Goal: Transaction & Acquisition: Book appointment/travel/reservation

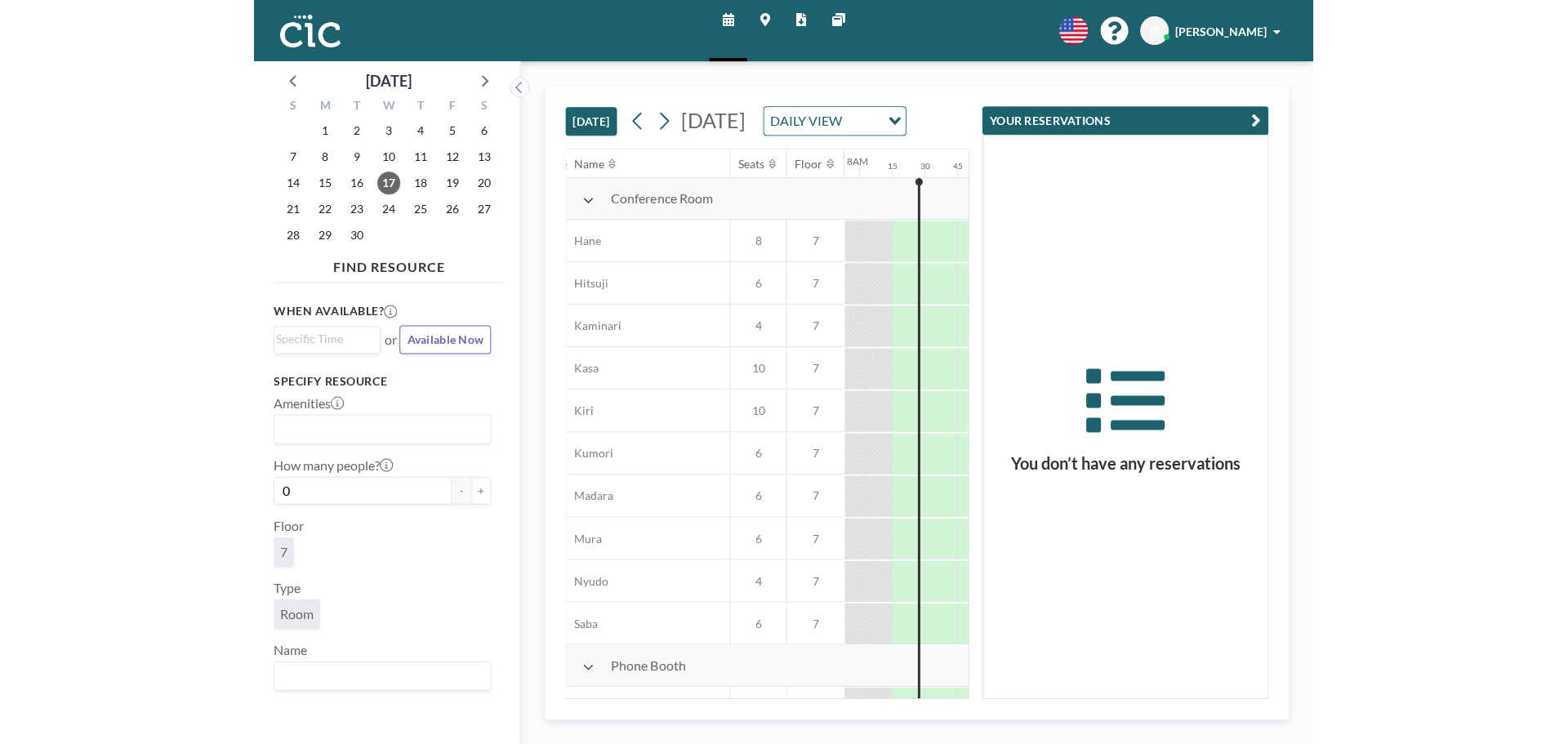
scroll to position [0, 1045]
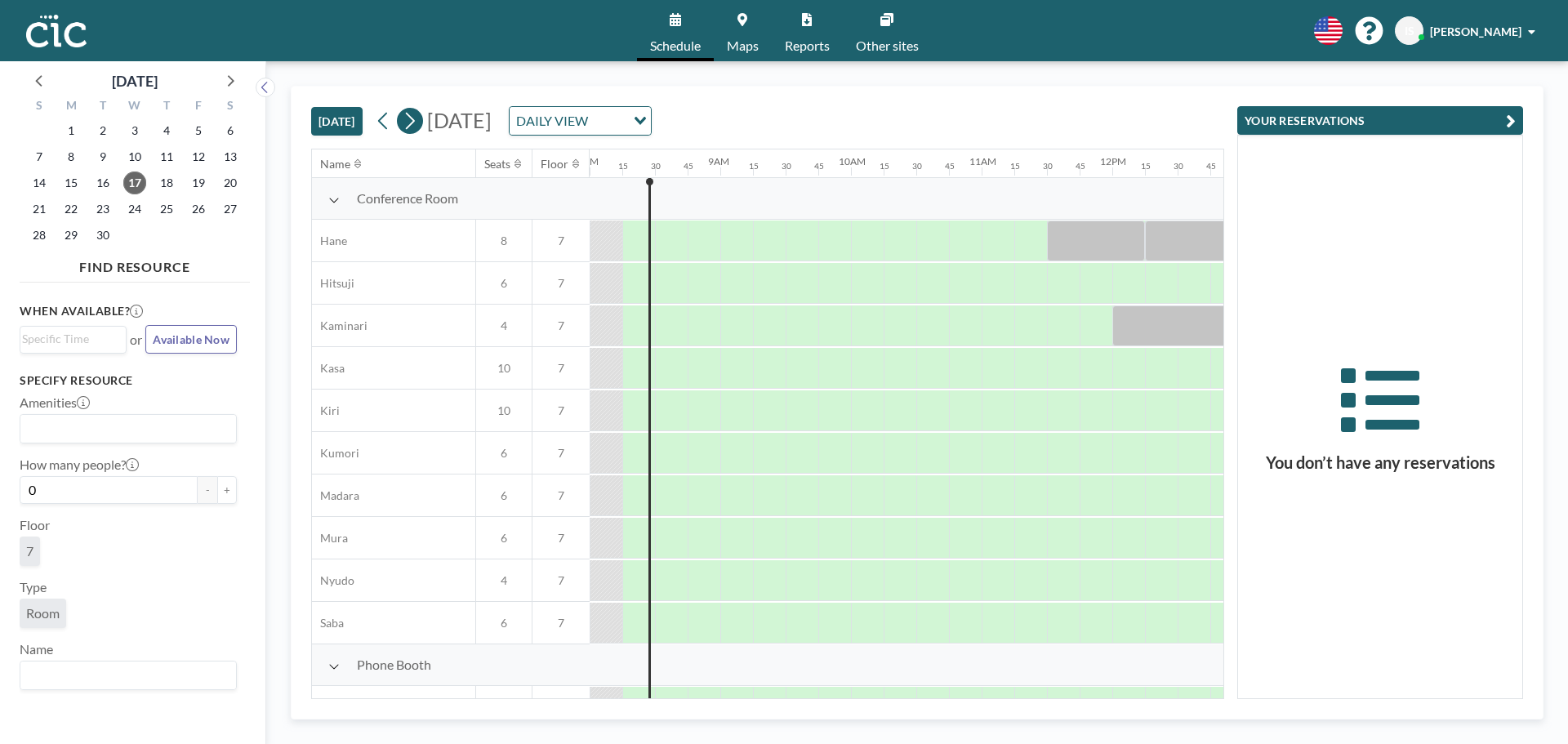
click at [411, 115] on icon at bounding box center [410, 122] width 9 height 17
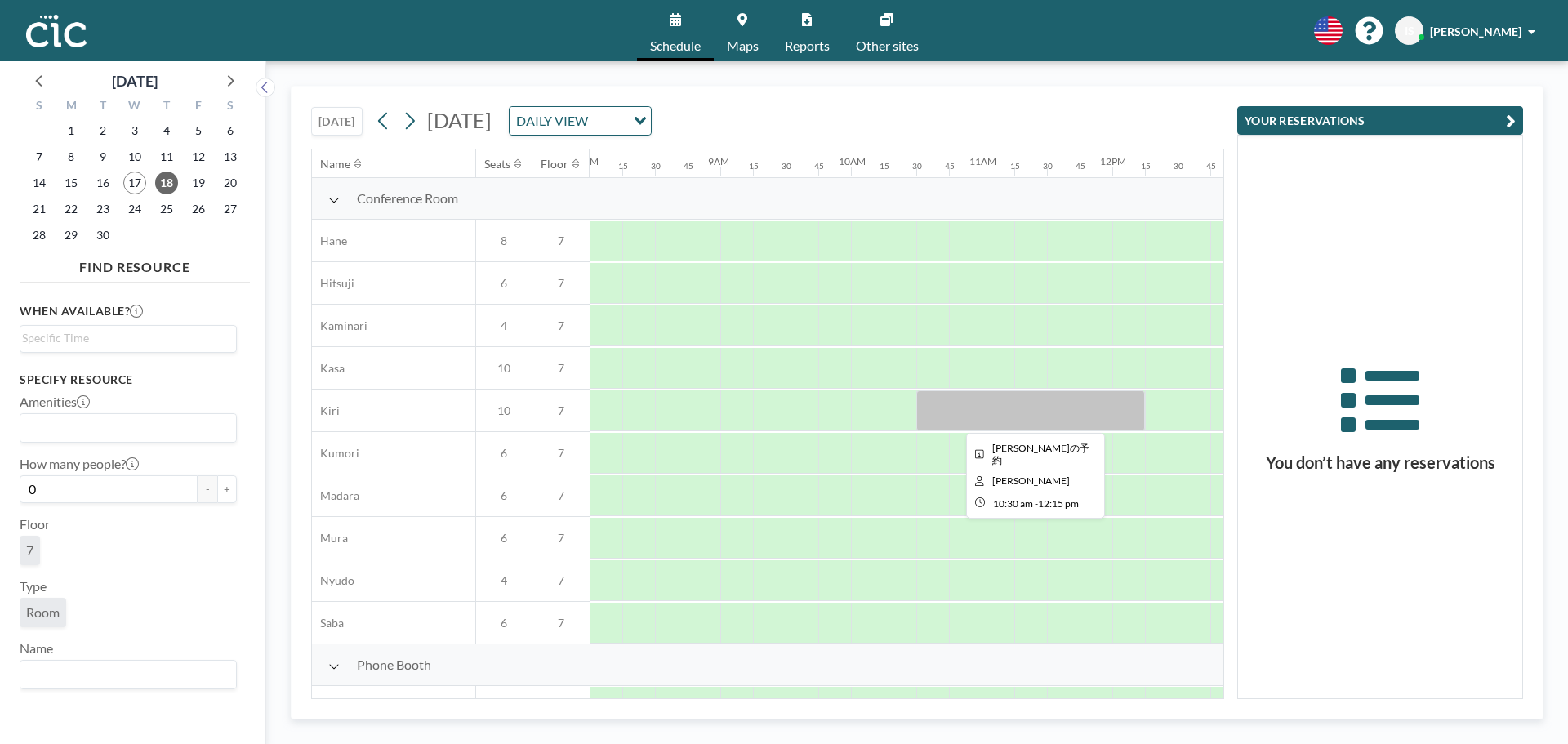
scroll to position [81, 1045]
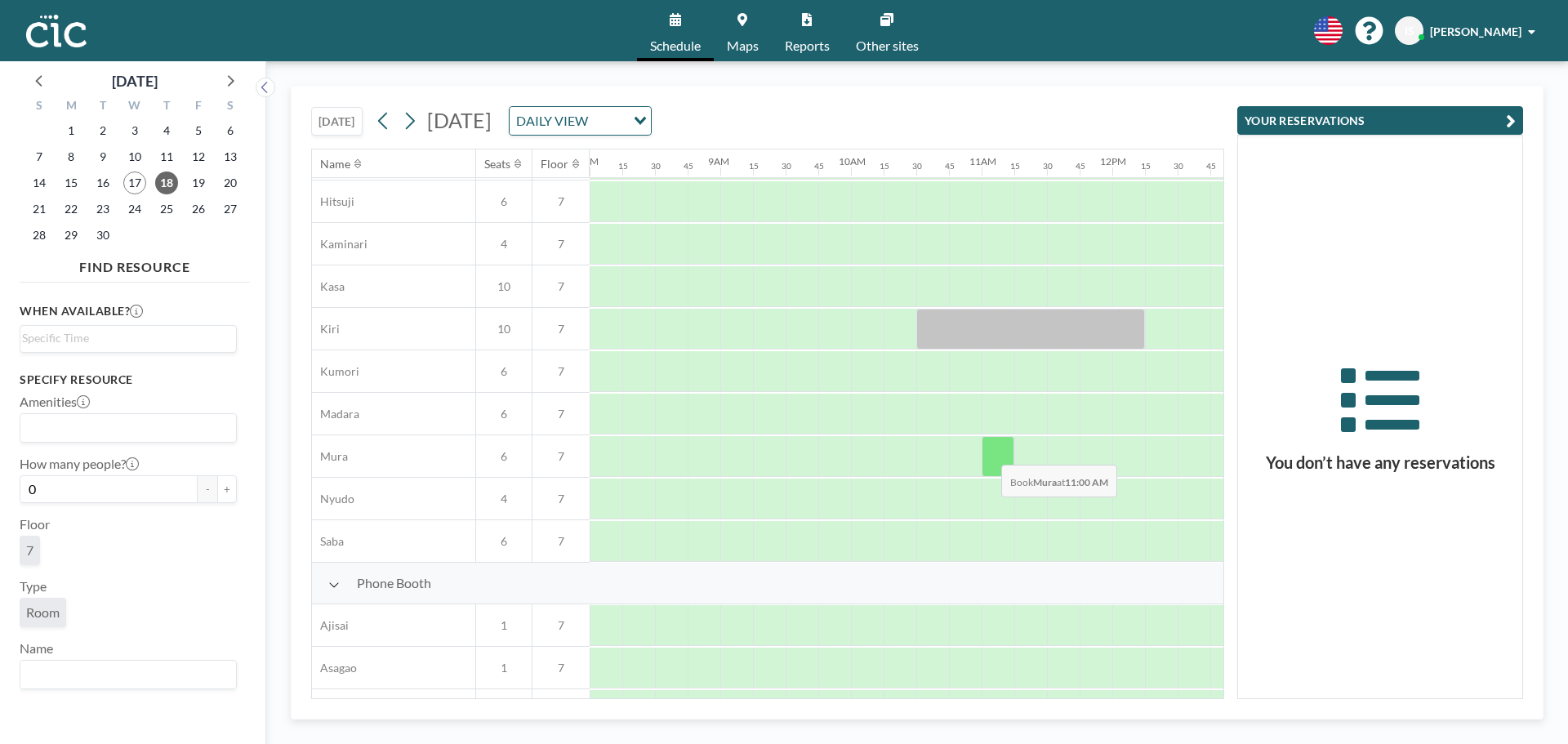
click at [988, 453] on div at bounding box center [997, 456] width 32 height 41
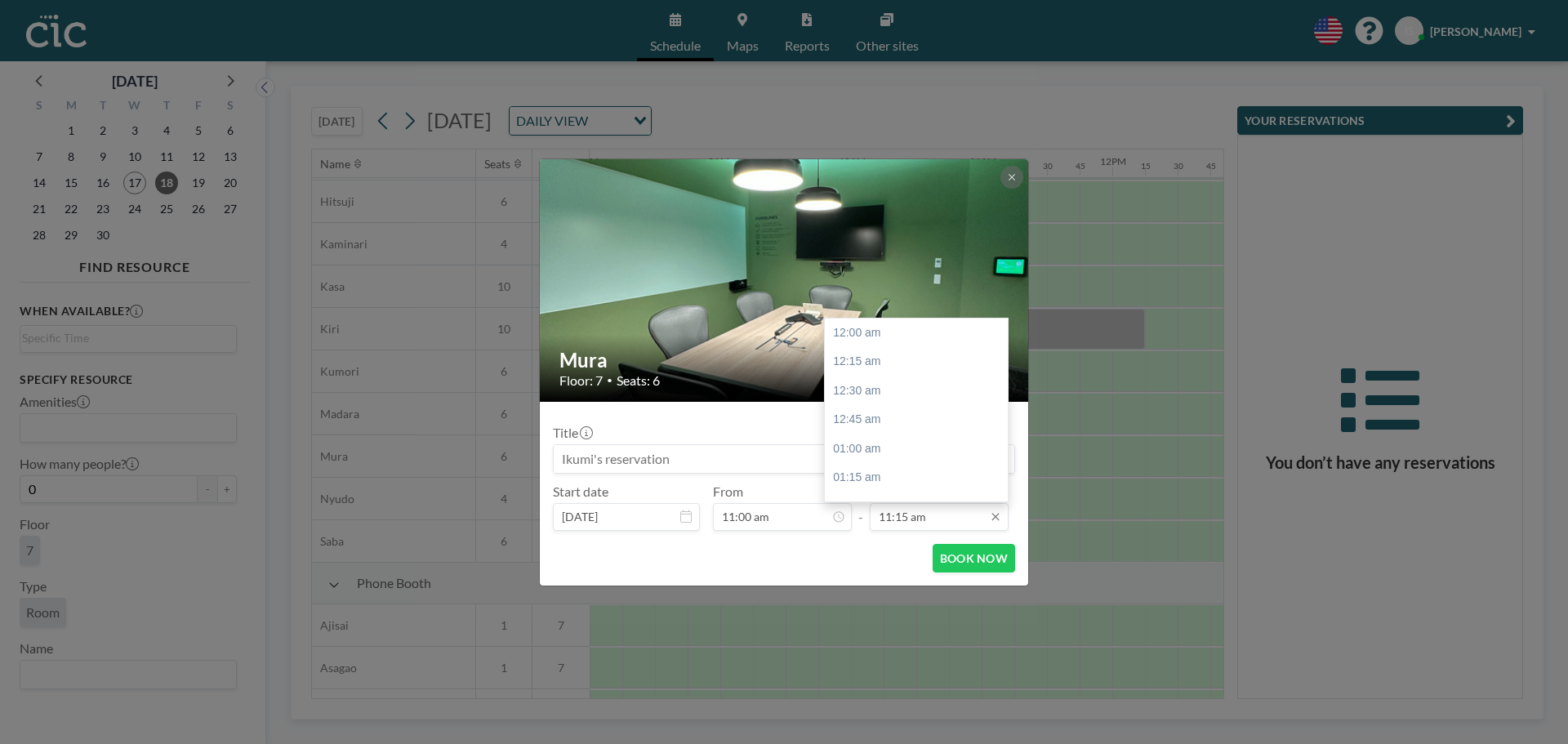
scroll to position [1309, 0]
click at [961, 512] on input "11:15 am" at bounding box center [939, 517] width 139 height 28
click at [896, 421] on div "12:00 pm" at bounding box center [920, 420] width 191 height 30
type input "12:00 pm"
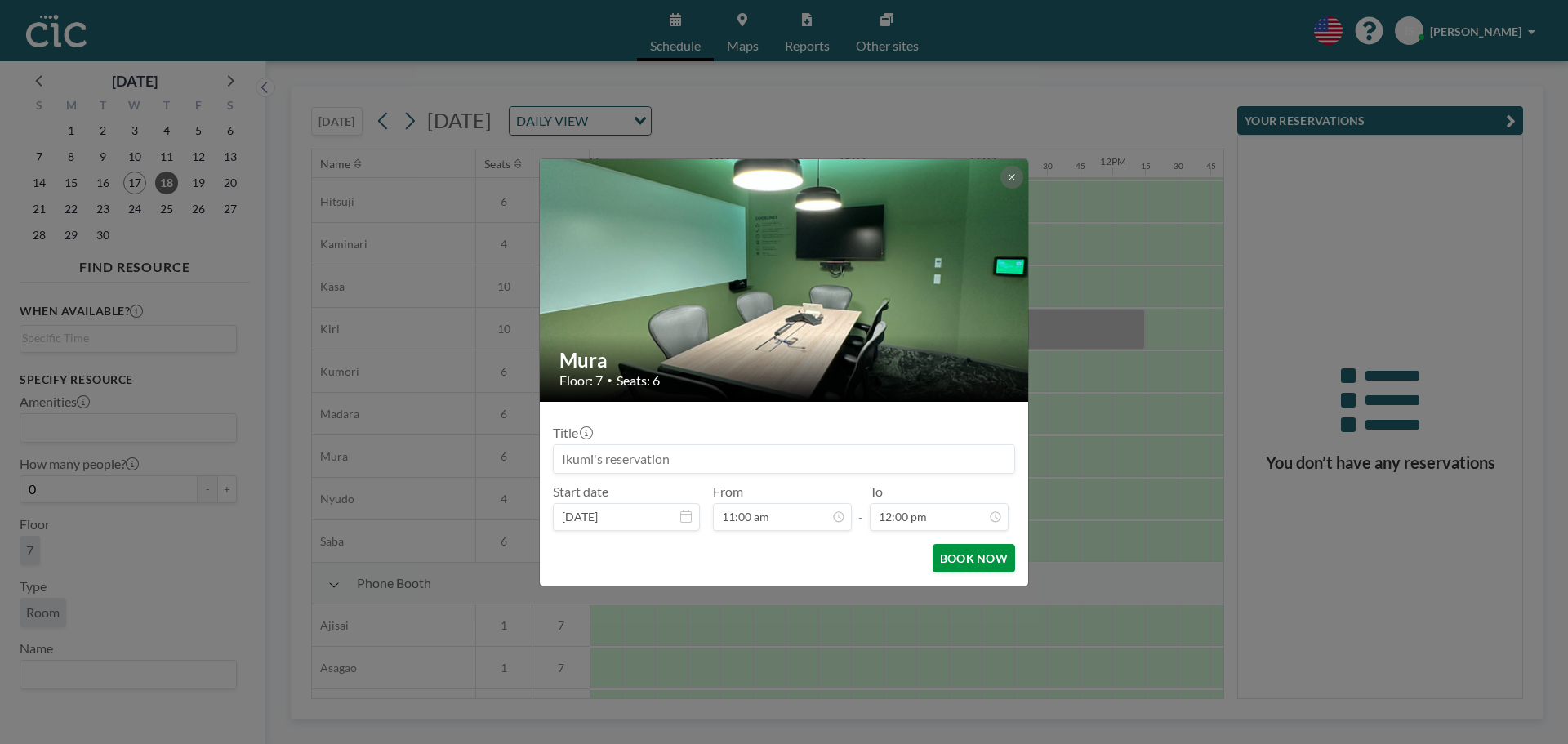
scroll to position [1395, 0]
click at [974, 555] on button "BOOK NOW" at bounding box center [974, 558] width 82 height 29
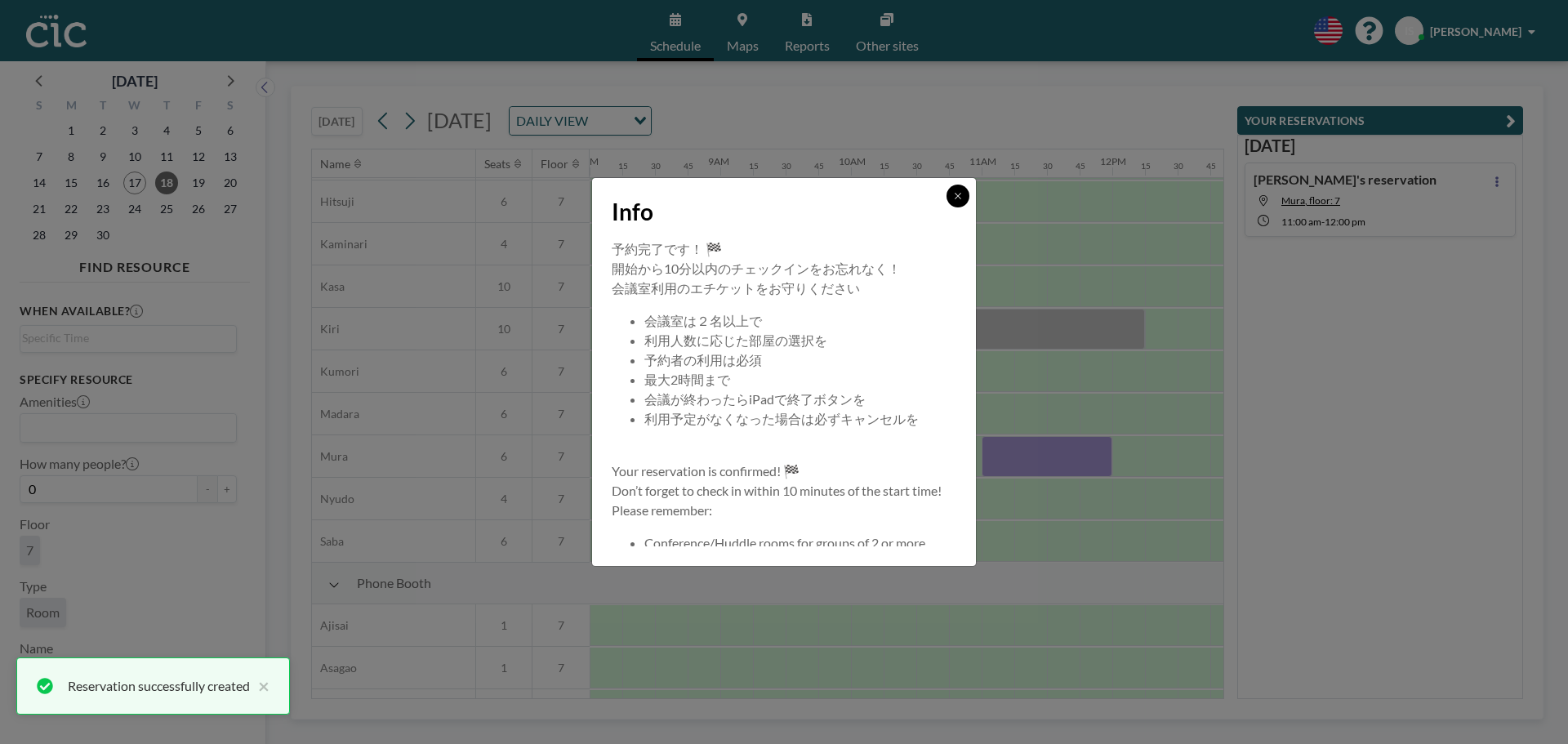
click at [954, 199] on icon at bounding box center [957, 196] width 10 height 10
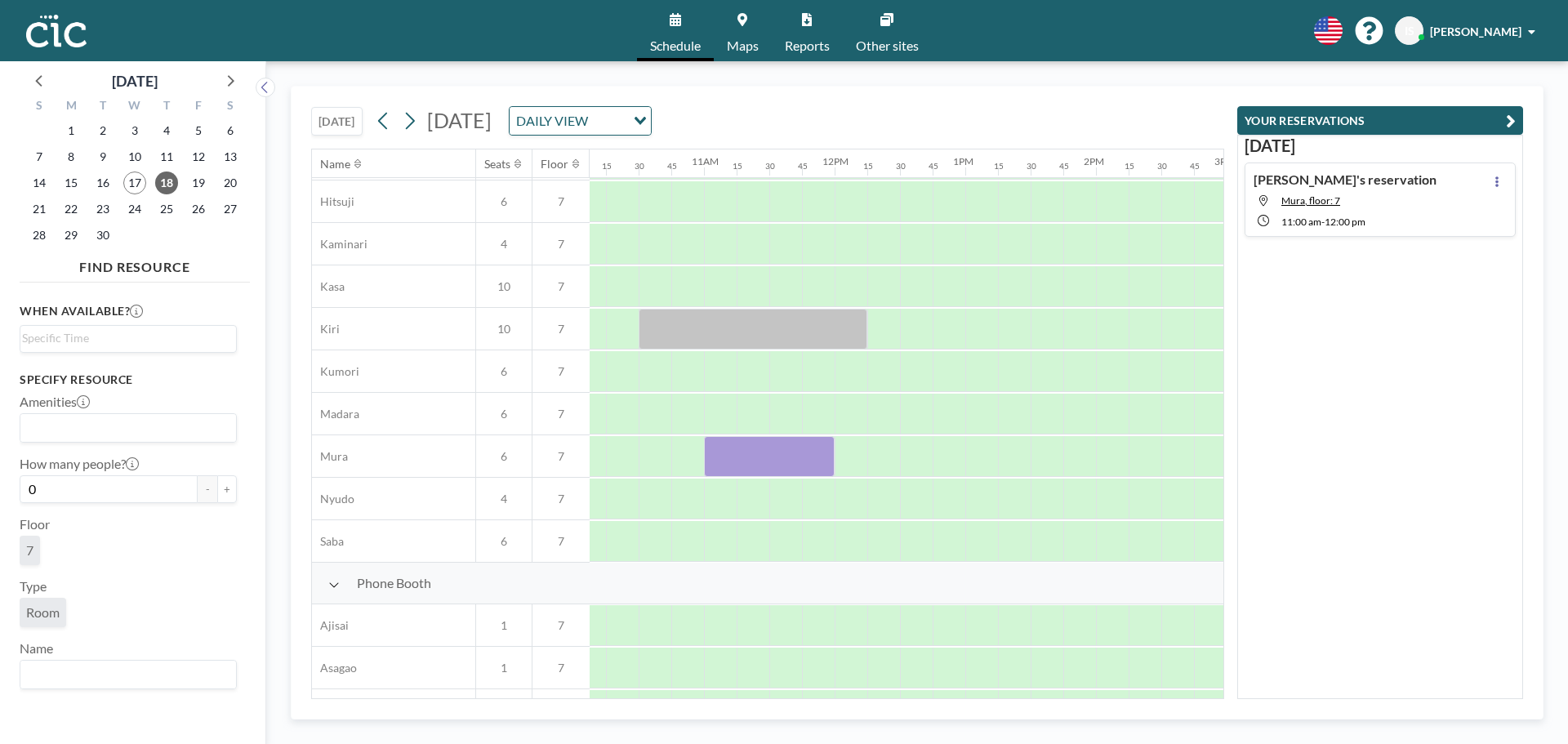
scroll to position [81, 1329]
click at [739, 18] on icon at bounding box center [742, 19] width 10 height 13
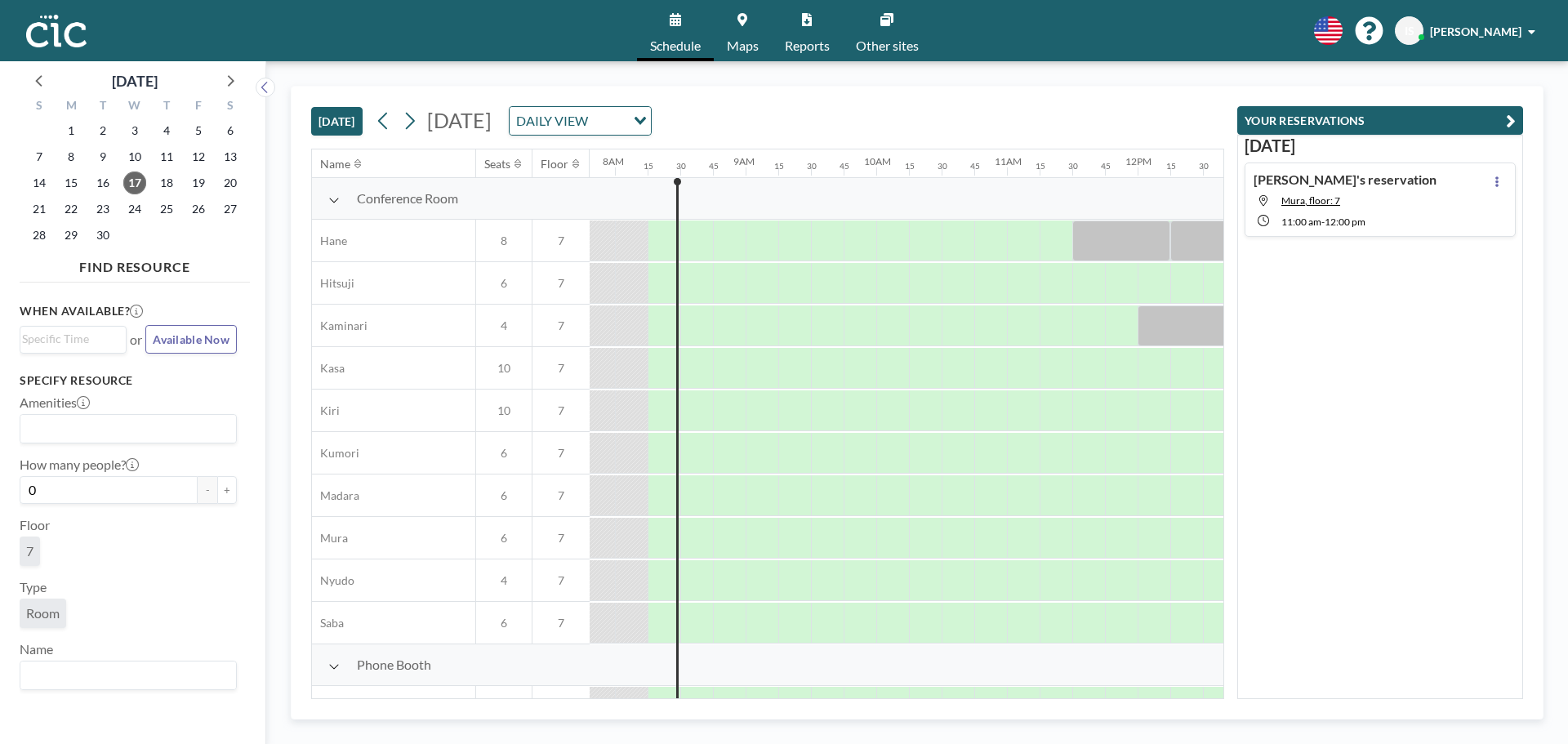
scroll to position [0, 1045]
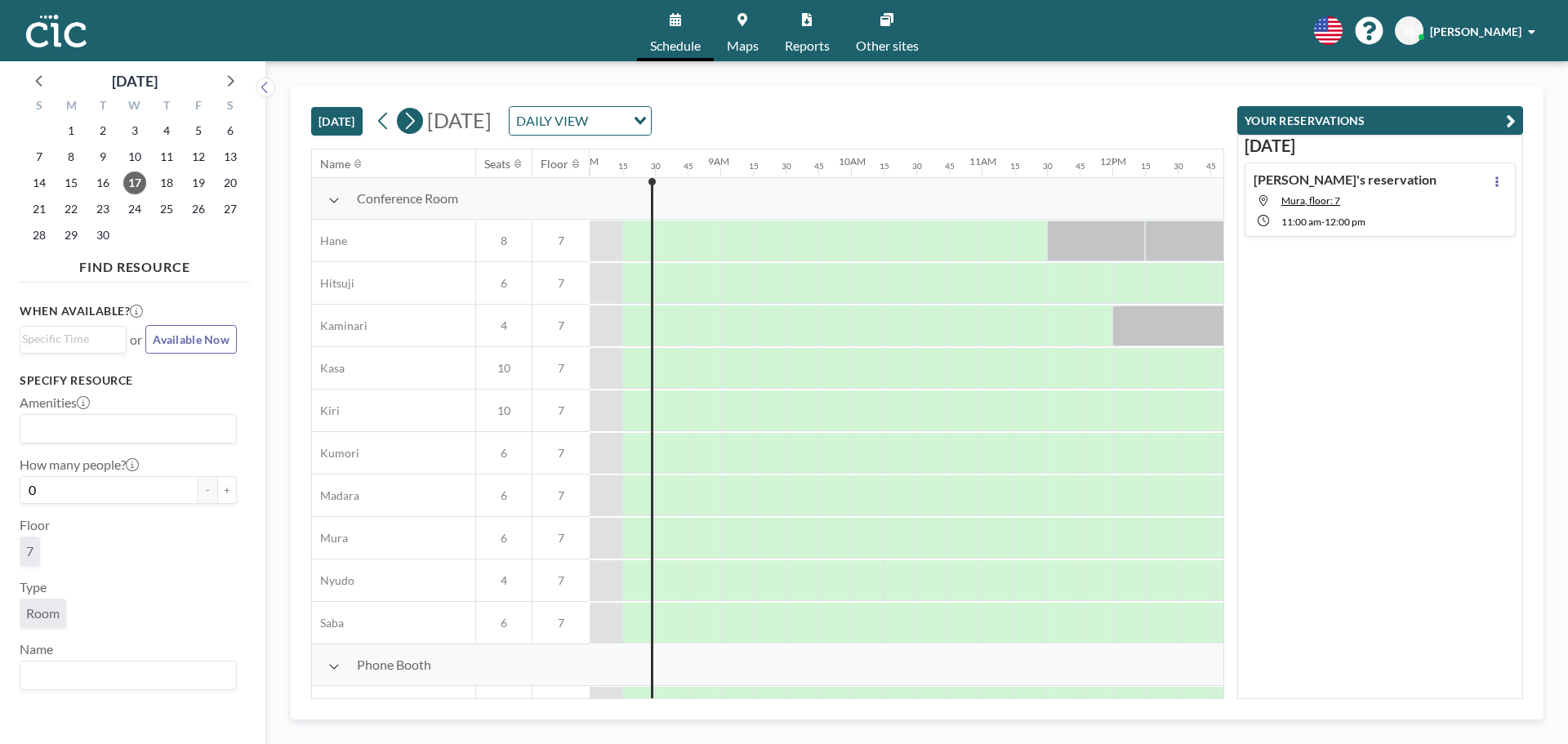
click at [407, 118] on icon at bounding box center [410, 121] width 16 height 24
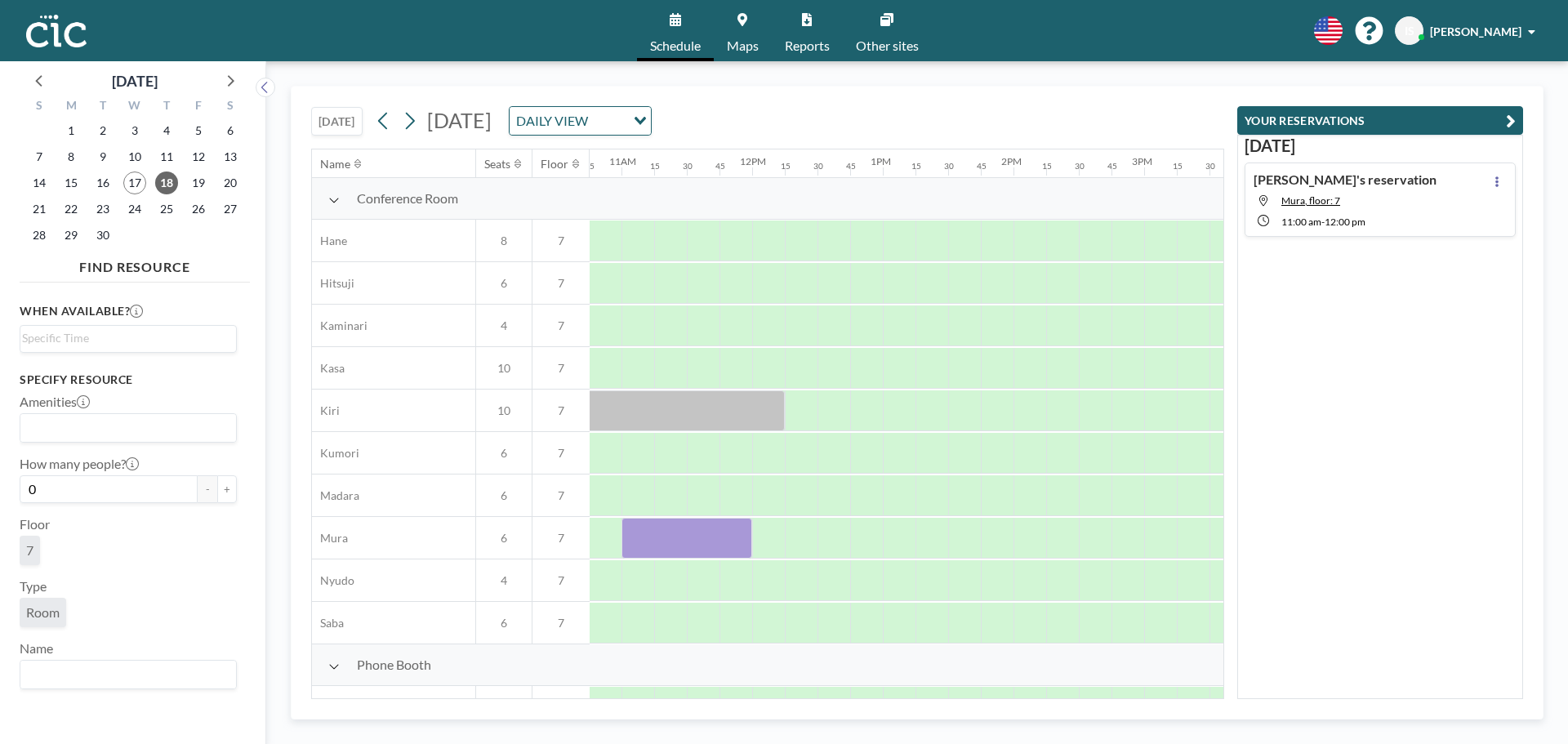
scroll to position [0, 1436]
click at [861, 490] on div at bounding box center [867, 496] width 32 height 41
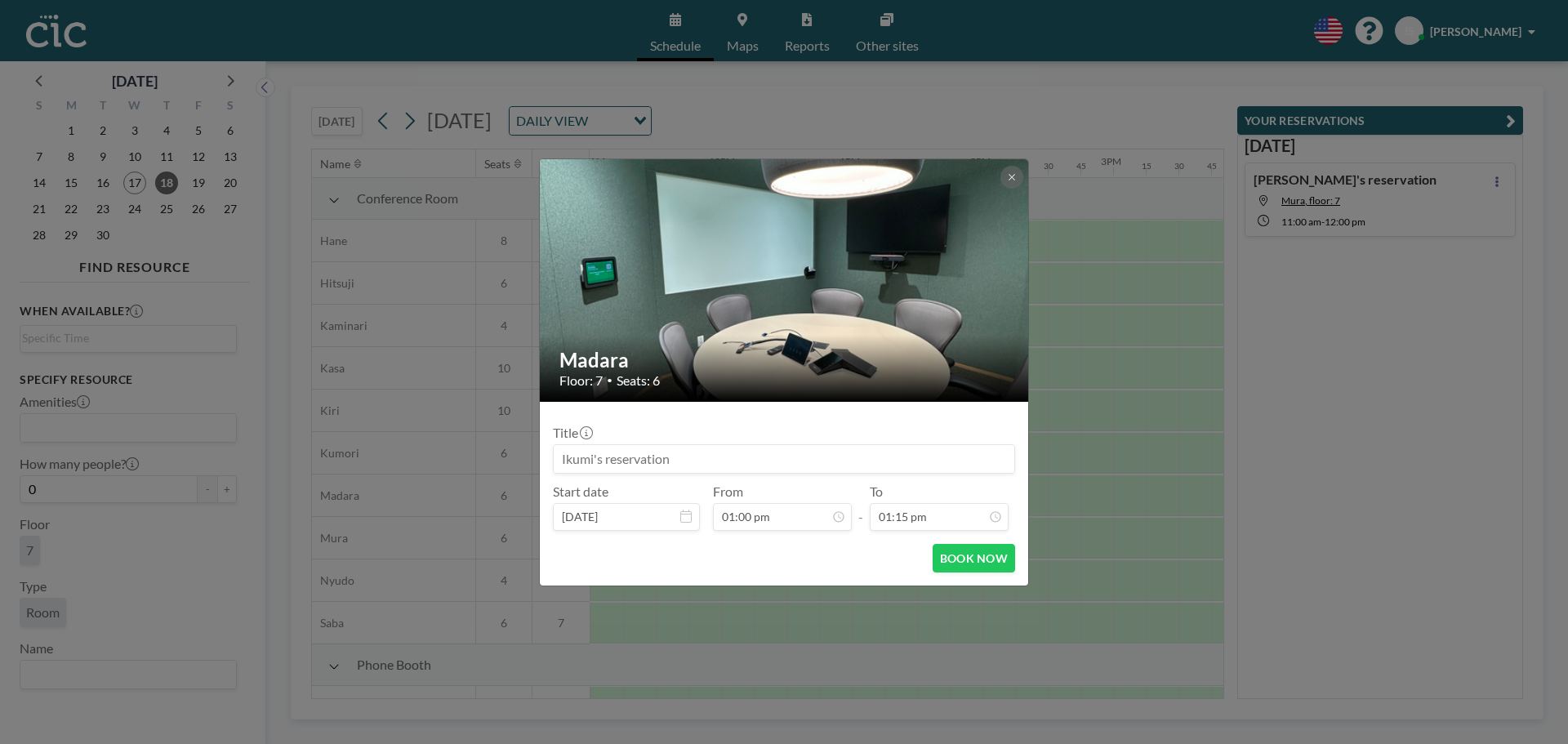
click at [666, 459] on input at bounding box center [783, 459] width 461 height 28
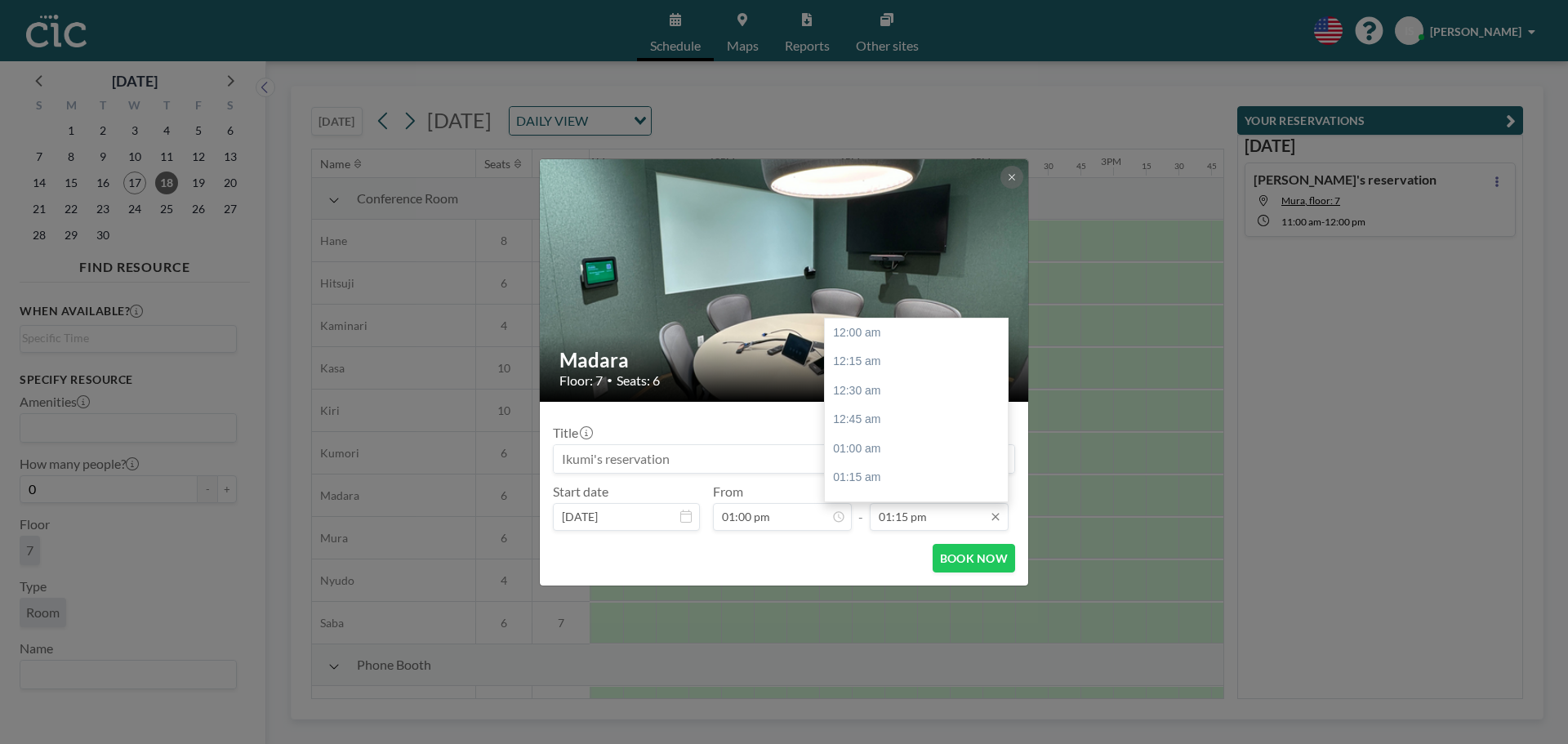
scroll to position [1540, 0]
click at [958, 515] on input "01:15 pm" at bounding box center [939, 517] width 139 height 28
click at [899, 453] on div "03:00 pm" at bounding box center [920, 455] width 191 height 30
type input "03:00 pm"
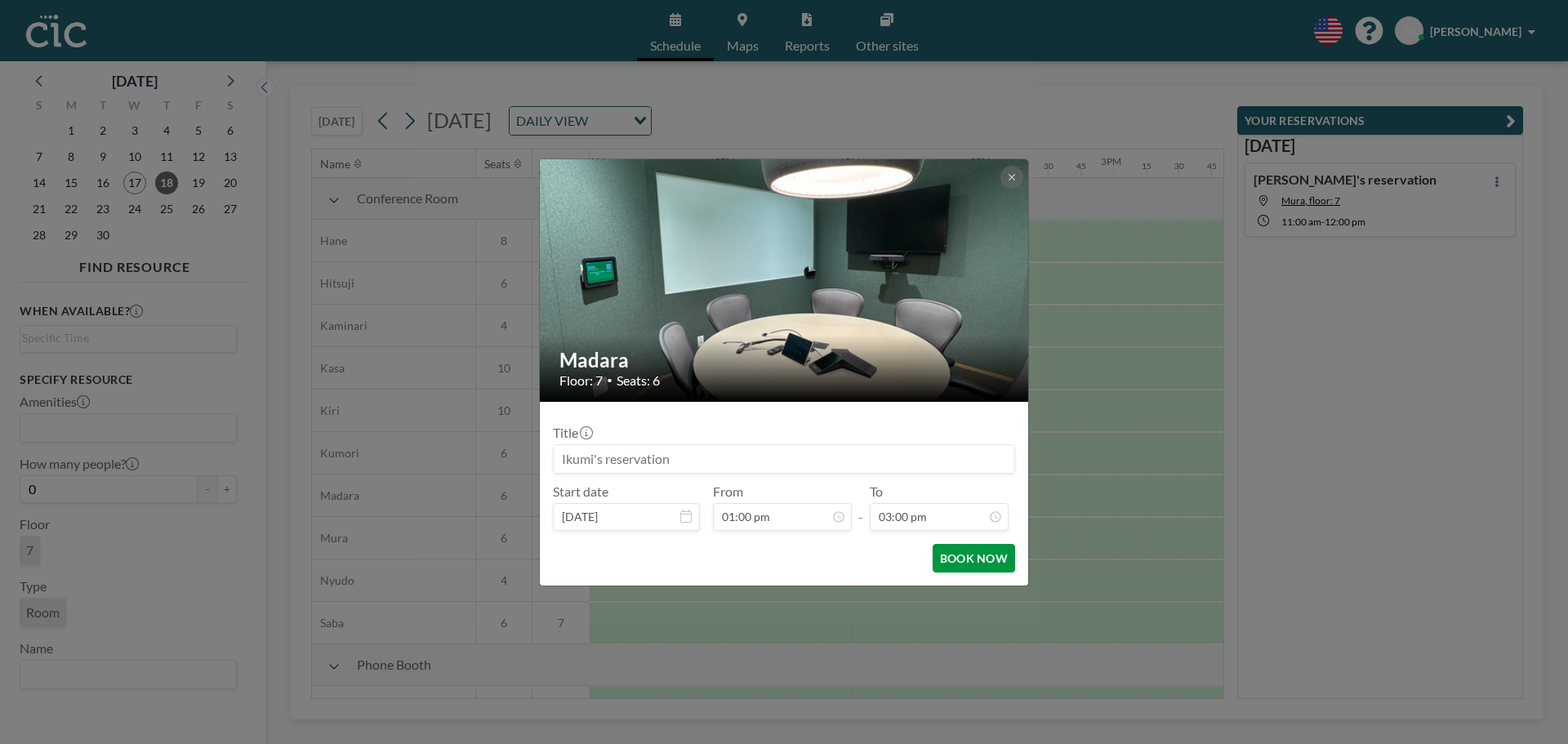
scroll to position [1744, 0]
click at [955, 554] on button "BOOK NOW" at bounding box center [974, 558] width 82 height 29
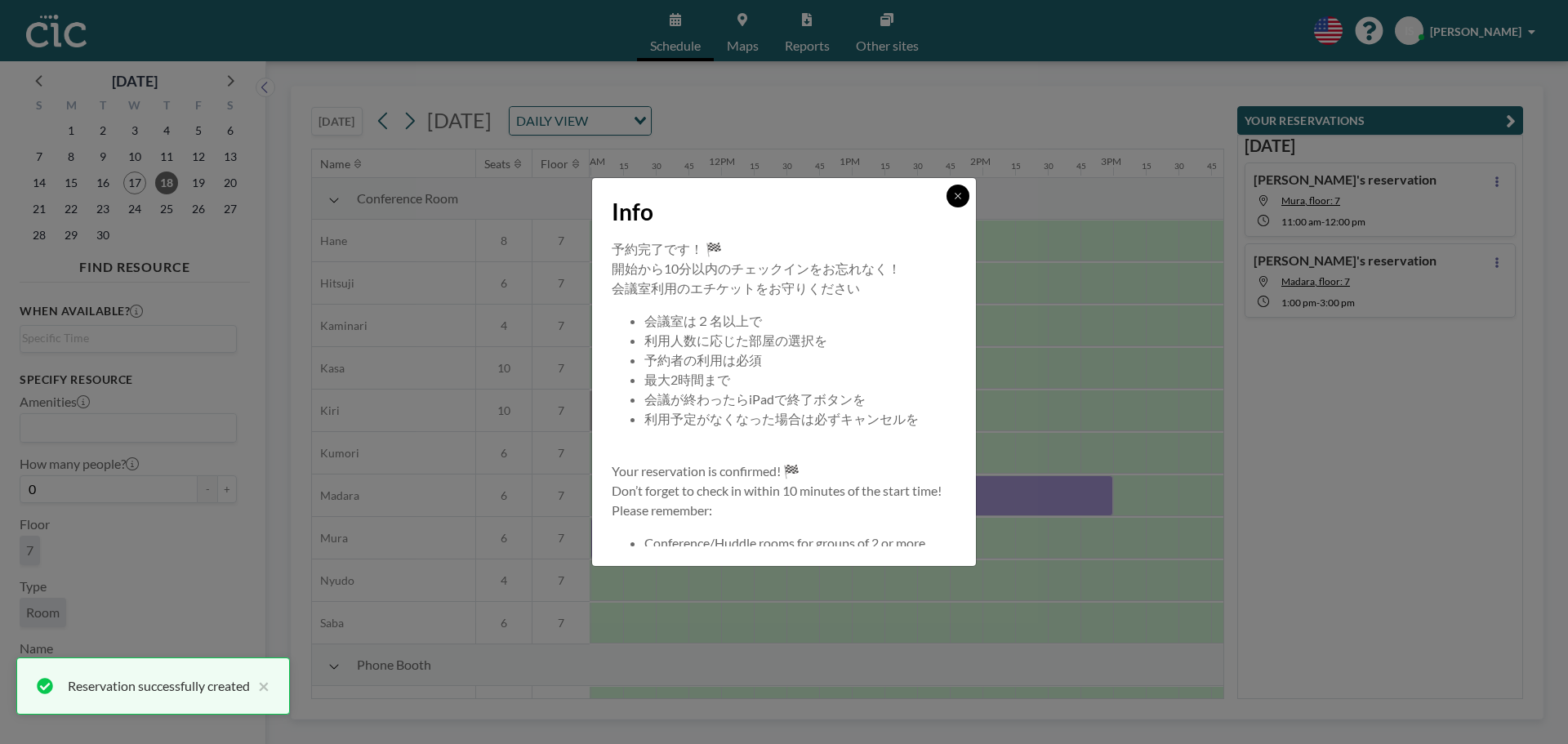
click at [962, 195] on button at bounding box center [958, 196] width 23 height 23
